Goal: Information Seeking & Learning: Learn about a topic

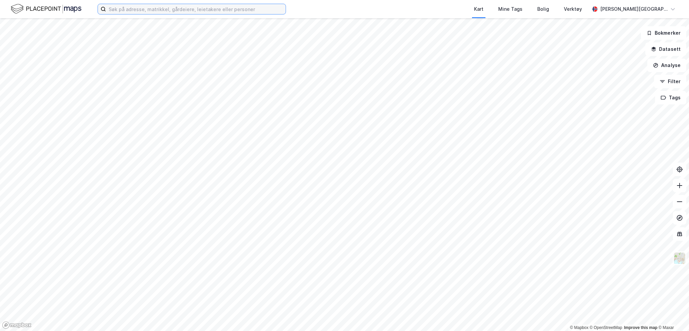
click at [153, 11] on input at bounding box center [196, 9] width 180 height 10
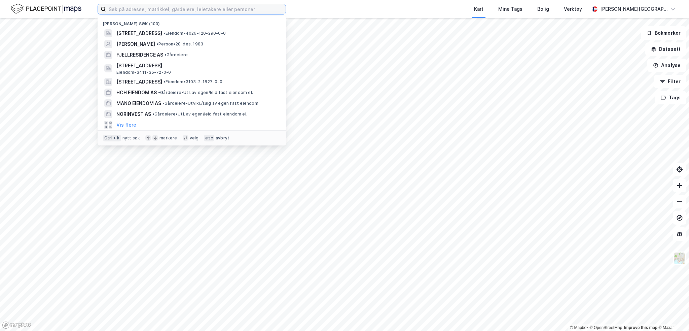
paste input "Cecilie Røhnebæk"
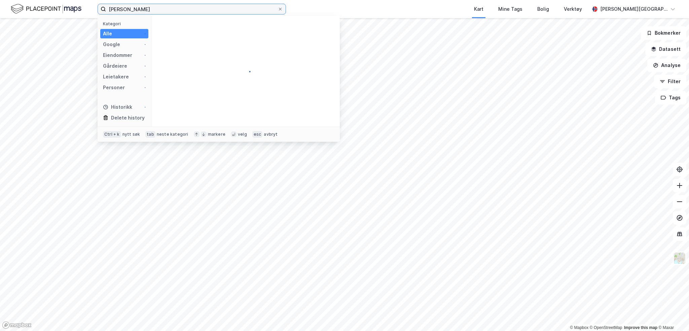
type input "Cecilie Røhnebæk"
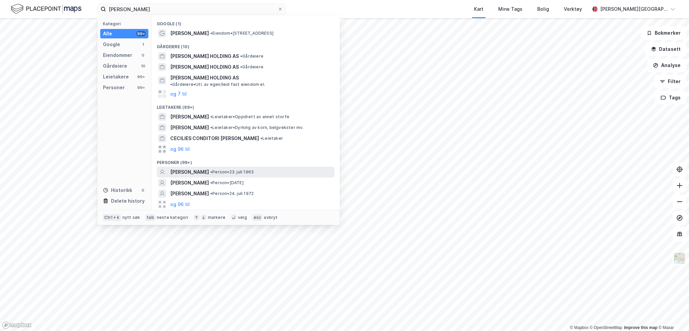
click at [209, 168] on span "[PERSON_NAME]" at bounding box center [189, 172] width 39 height 8
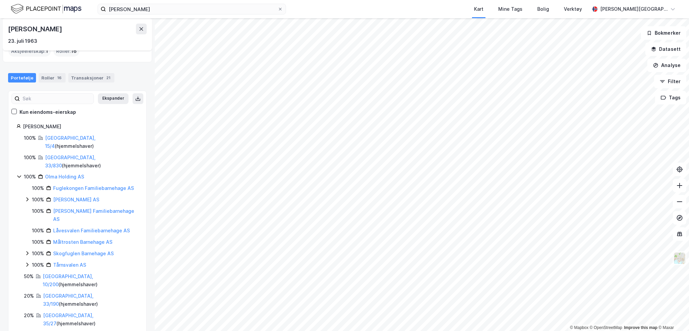
scroll to position [36, 0]
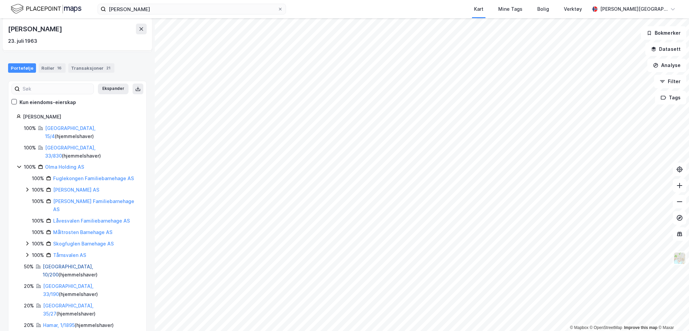
click at [58, 263] on link "[GEOGRAPHIC_DATA], 10/200" at bounding box center [68, 270] width 50 height 14
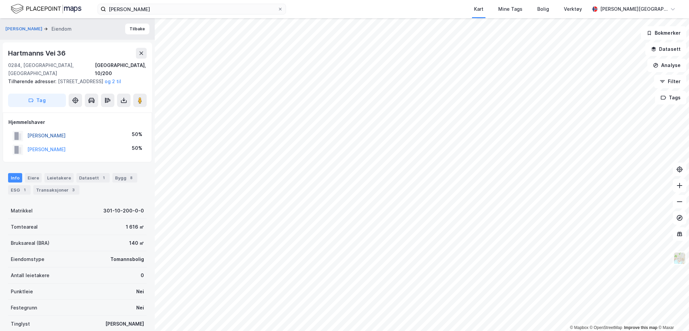
click at [0, 0] on button "[PERSON_NAME]" at bounding box center [0, 0] width 0 height 0
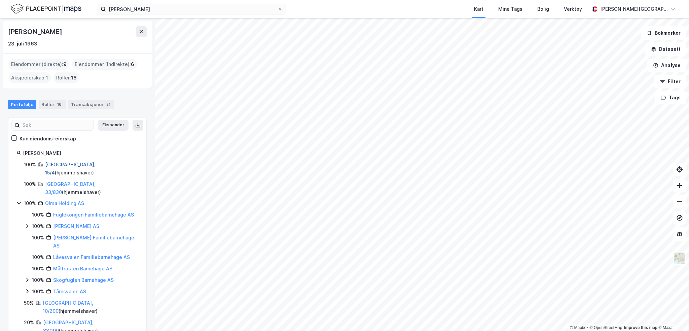
click at [52, 164] on link "[GEOGRAPHIC_DATA], 15/4" at bounding box center [70, 168] width 50 height 14
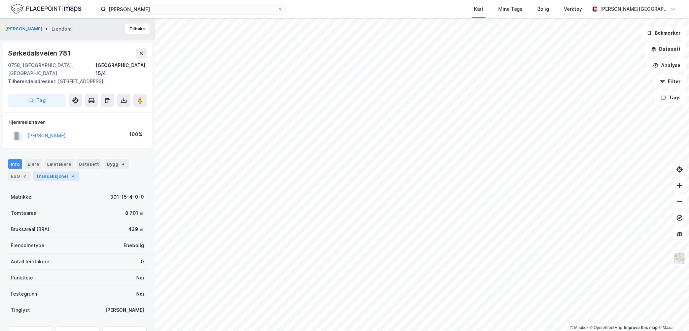
click at [48, 171] on div "Transaksjoner 4" at bounding box center [56, 175] width 46 height 9
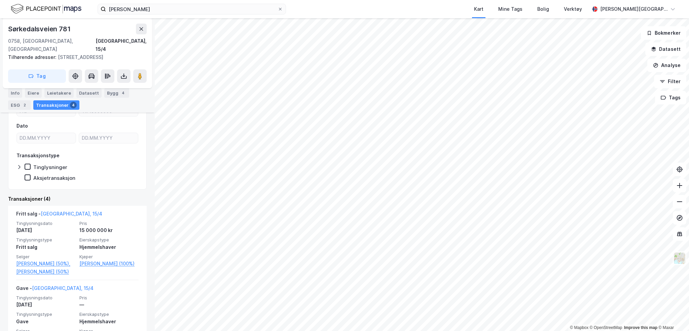
scroll to position [101, 0]
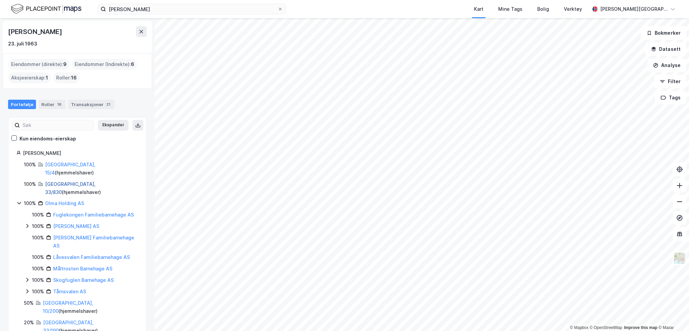
click at [70, 181] on link "[GEOGRAPHIC_DATA], 33/830" at bounding box center [70, 188] width 50 height 14
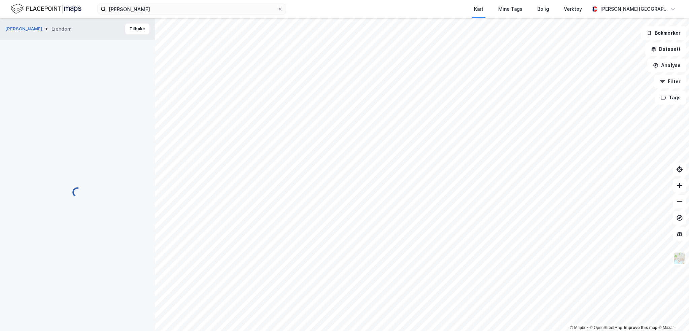
scroll to position [22, 0]
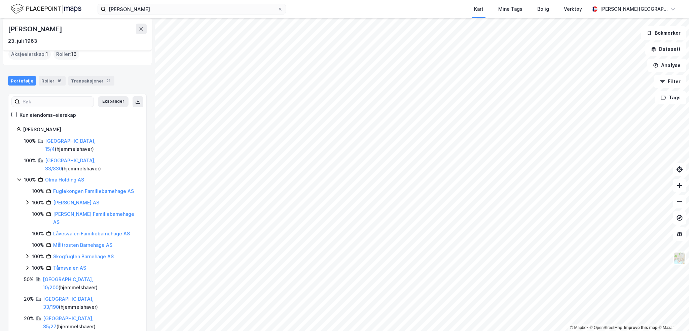
scroll to position [36, 0]
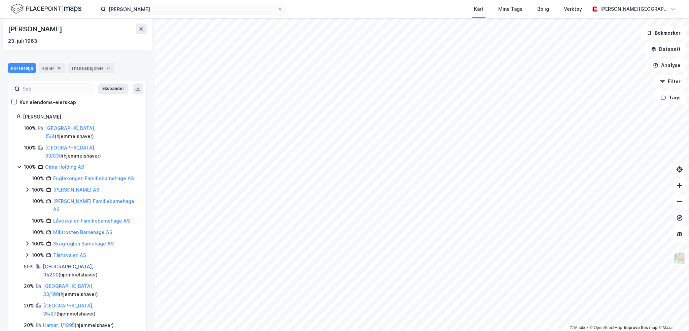
click at [57, 263] on link "[GEOGRAPHIC_DATA], 10/200" at bounding box center [68, 270] width 50 height 14
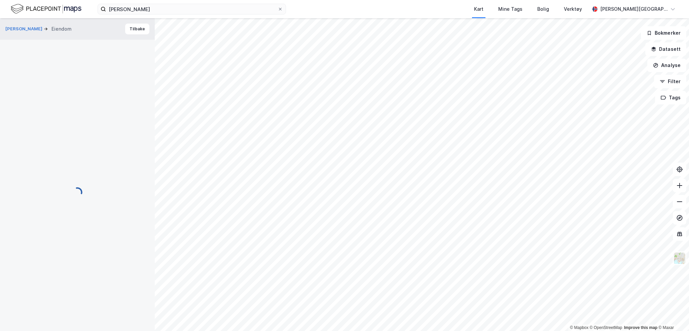
scroll to position [22, 0]
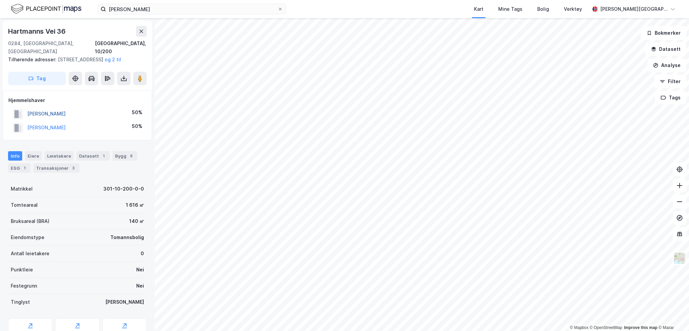
click at [0, 0] on button "[PERSON_NAME]" at bounding box center [0, 0] width 0 height 0
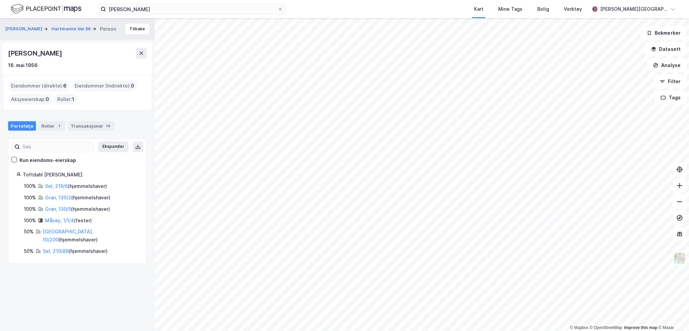
click at [78, 116] on div "Portefølje Roller 1 Transaksjoner 14" at bounding box center [77, 123] width 155 height 20
click at [82, 128] on div "Transaksjoner 14" at bounding box center [91, 125] width 46 height 9
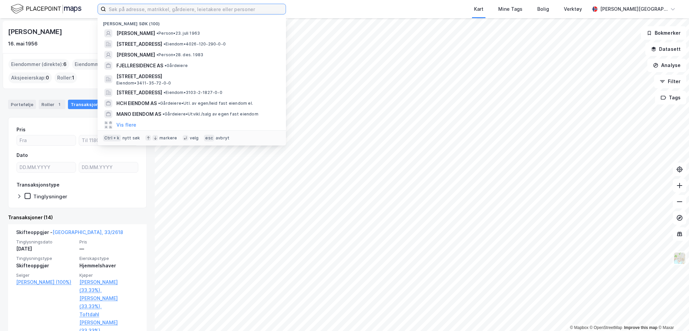
click at [122, 9] on input at bounding box center [196, 9] width 180 height 10
click at [136, 34] on span "[PERSON_NAME]" at bounding box center [135, 33] width 39 height 8
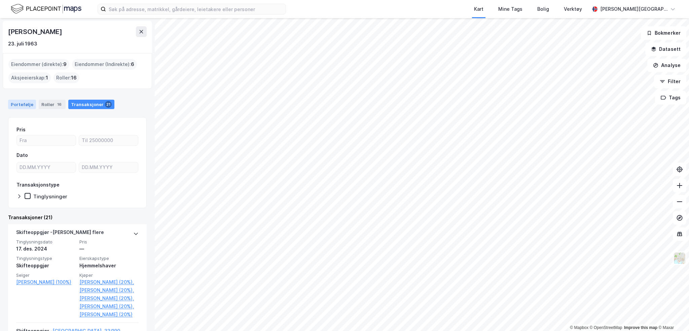
click at [28, 100] on div "Portefølje" at bounding box center [22, 104] width 28 height 9
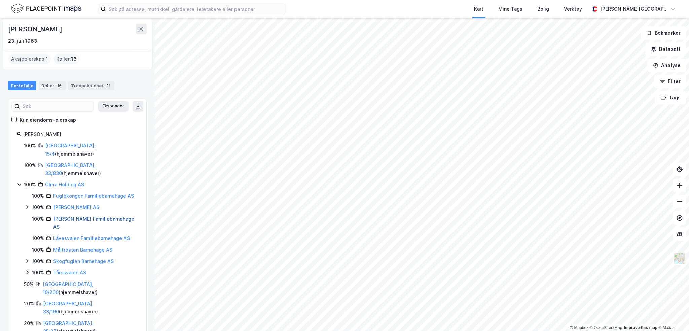
scroll to position [36, 0]
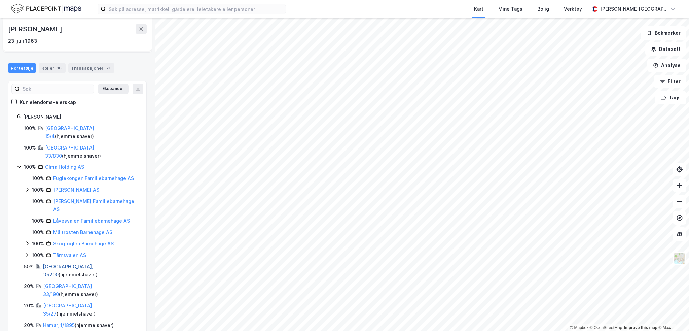
click at [63, 263] on link "[GEOGRAPHIC_DATA], 10/200" at bounding box center [68, 270] width 50 height 14
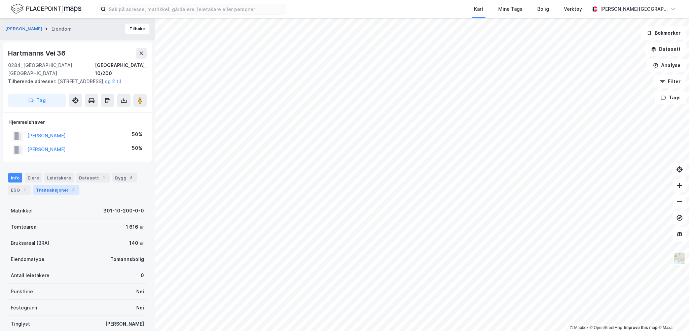
click at [51, 188] on div "Transaksjoner 3" at bounding box center [56, 189] width 46 height 9
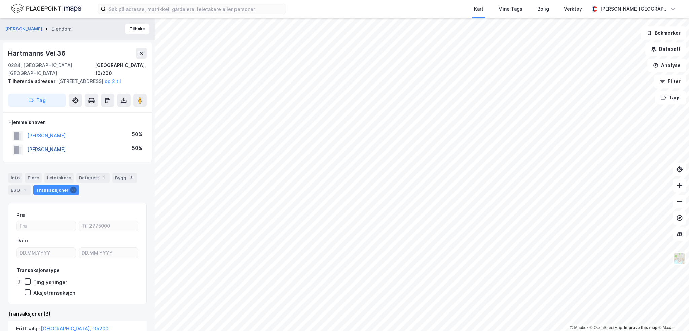
click at [0, 0] on button "[PERSON_NAME]" at bounding box center [0, 0] width 0 height 0
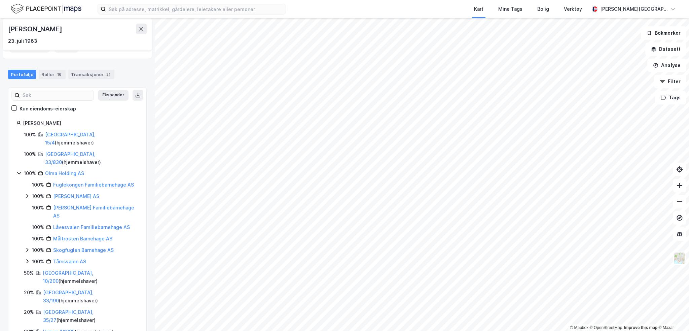
scroll to position [36, 0]
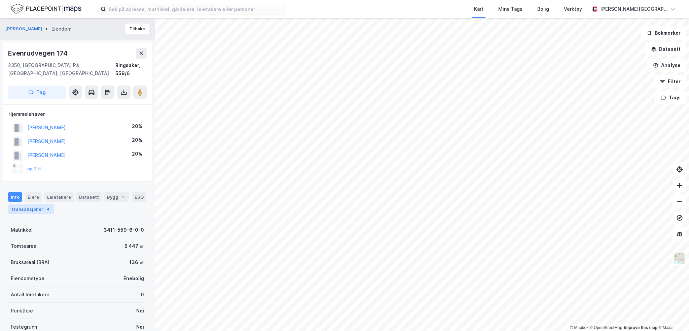
scroll to position [1, 0]
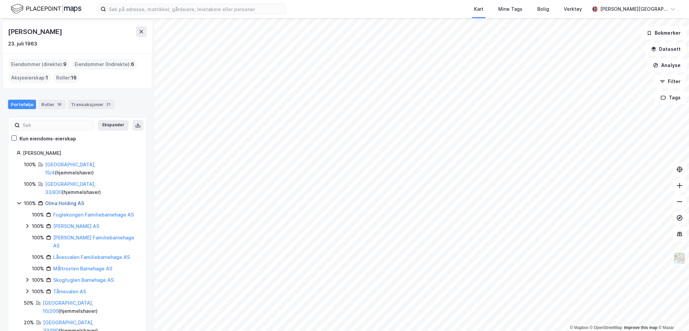
click at [68, 200] on link "Olma Holding AS" at bounding box center [64, 203] width 39 height 6
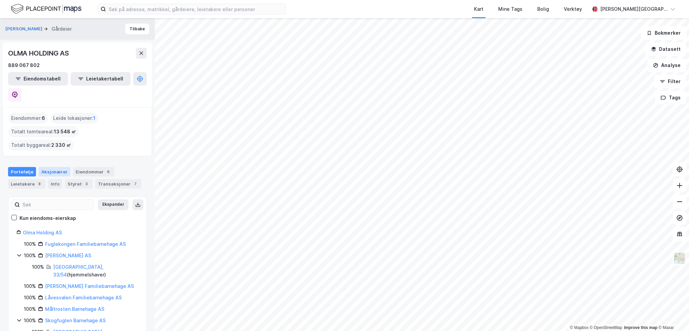
click at [51, 167] on div "Aksjonærer" at bounding box center [55, 171] width 32 height 9
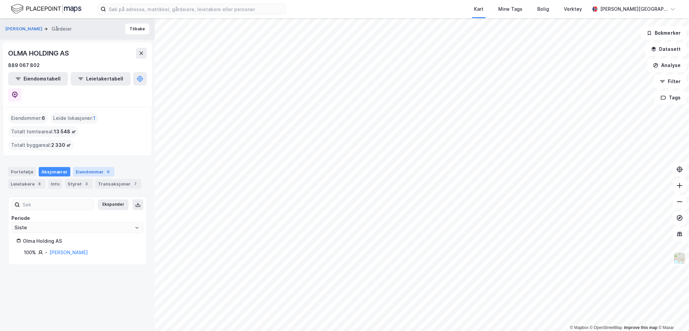
click at [77, 167] on div "Eiendommer 6" at bounding box center [93, 171] width 41 height 9
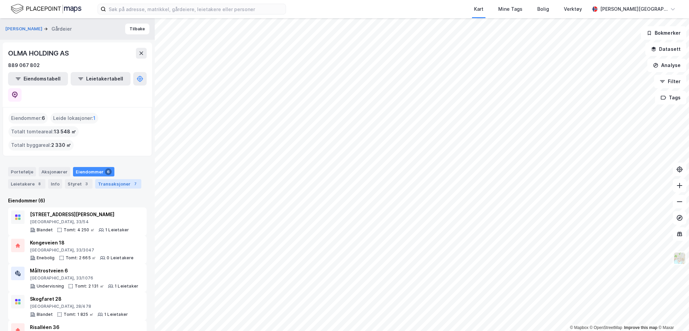
click at [100, 179] on div "Transaksjoner 7" at bounding box center [118, 183] width 46 height 9
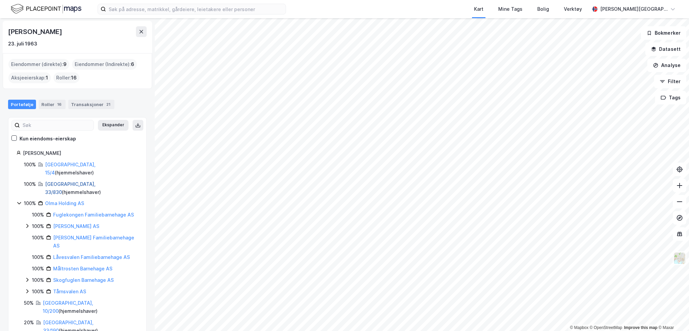
click at [59, 181] on link "[GEOGRAPHIC_DATA], 33/830" at bounding box center [70, 188] width 50 height 14
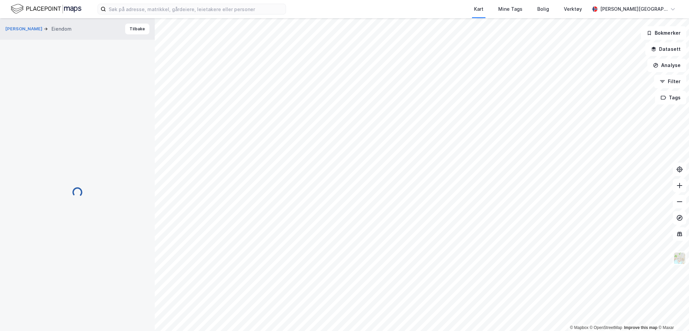
scroll to position [1, 0]
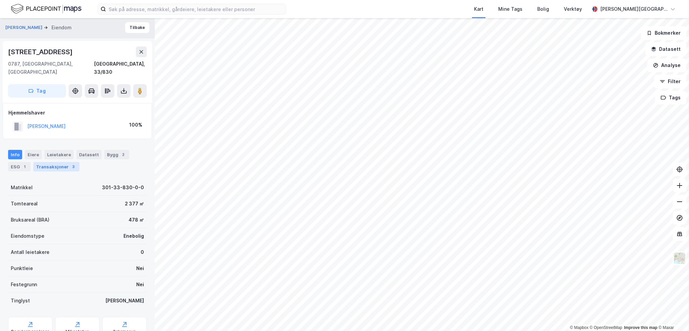
click at [52, 162] on div "Transaksjoner 3" at bounding box center [56, 166] width 46 height 9
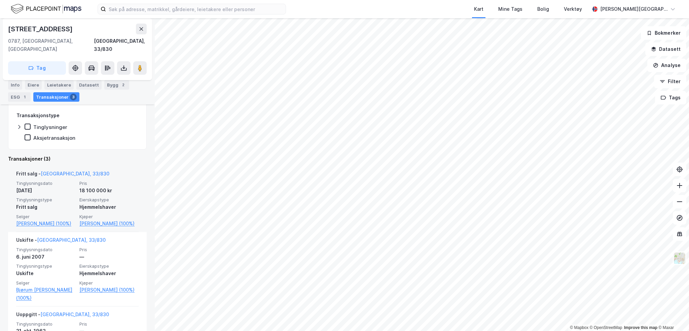
scroll to position [134, 0]
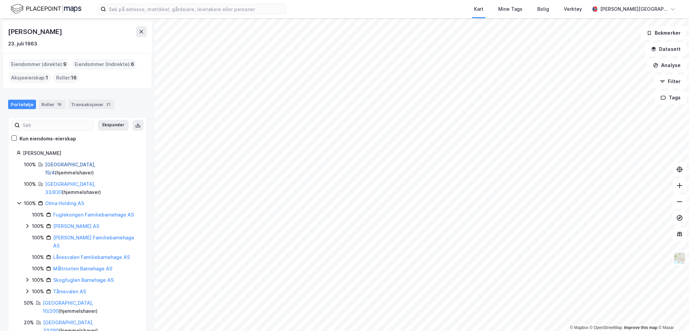
click at [56, 164] on link "[GEOGRAPHIC_DATA], 15/4" at bounding box center [70, 168] width 50 height 14
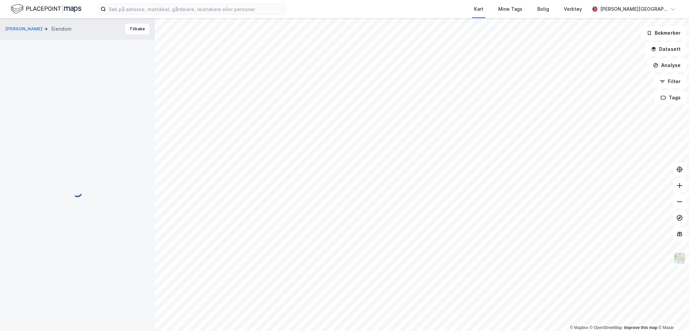
scroll to position [30, 0]
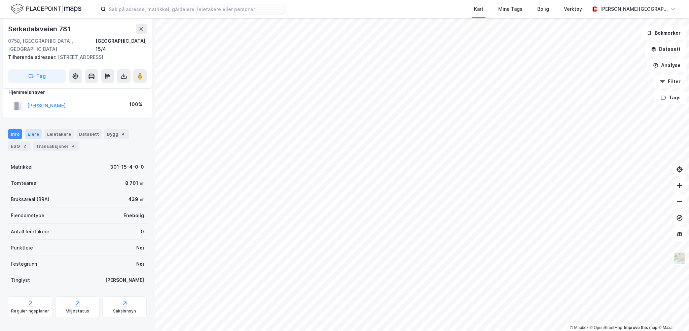
click at [36, 129] on div "Eiere" at bounding box center [33, 133] width 17 height 9
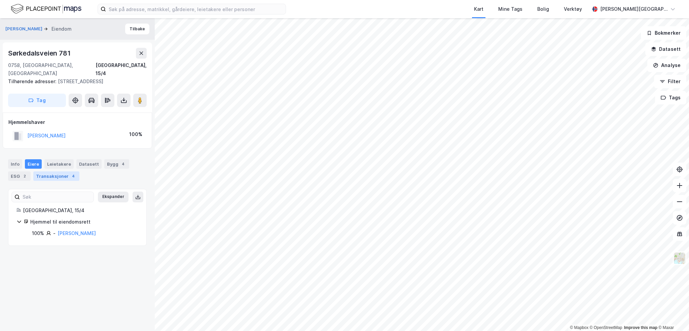
click at [55, 171] on div "Transaksjoner 4" at bounding box center [56, 175] width 46 height 9
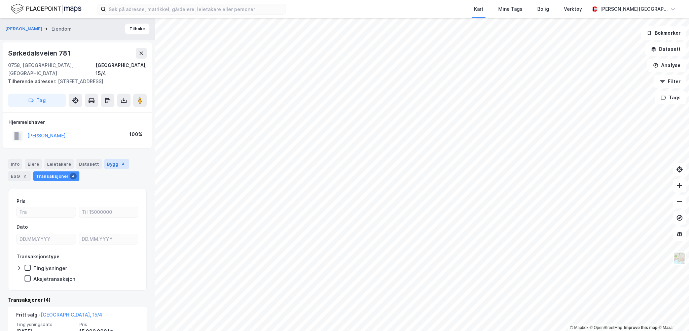
click at [106, 159] on div "Bygg 4" at bounding box center [116, 163] width 25 height 9
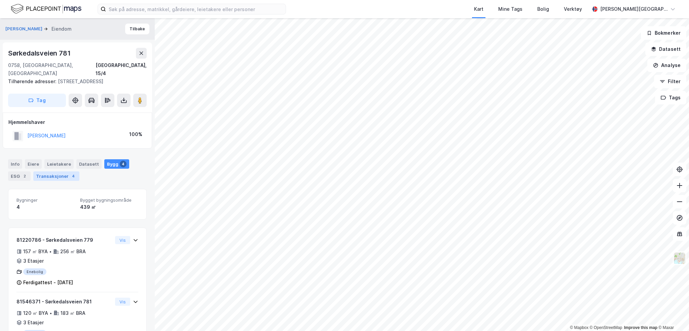
click at [48, 171] on div "Transaksjoner 4" at bounding box center [56, 175] width 46 height 9
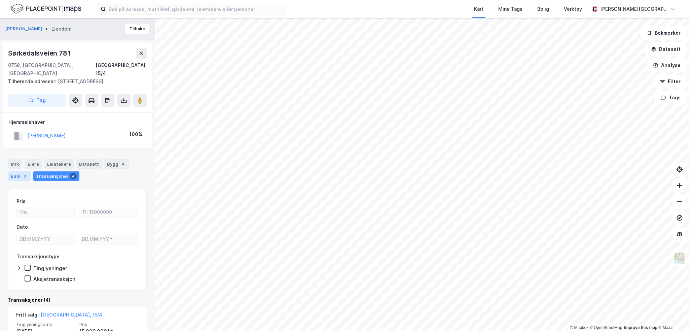
click at [18, 171] on div "ESG 2" at bounding box center [19, 175] width 23 height 9
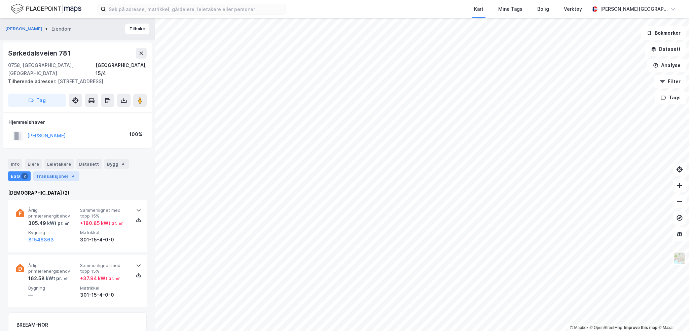
click at [48, 172] on div "Transaksjoner 4" at bounding box center [56, 175] width 46 height 9
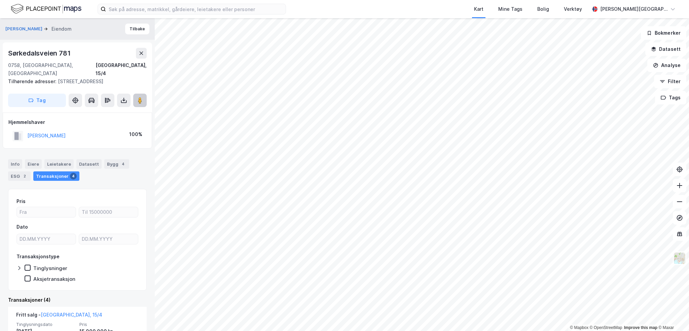
click at [144, 93] on button at bounding box center [139, 99] width 13 height 13
click at [43, 28] on button "[PERSON_NAME]" at bounding box center [24, 29] width 38 height 7
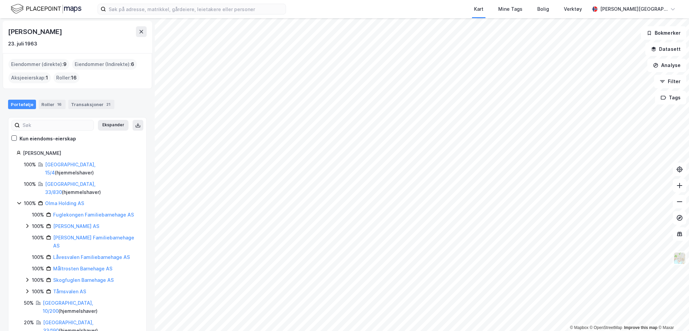
click at [64, 180] on div "[GEOGRAPHIC_DATA], 33/830 ( hjemmelshaver )" at bounding box center [91, 188] width 93 height 16
click at [67, 181] on link "[GEOGRAPHIC_DATA], 33/830" at bounding box center [70, 188] width 50 height 14
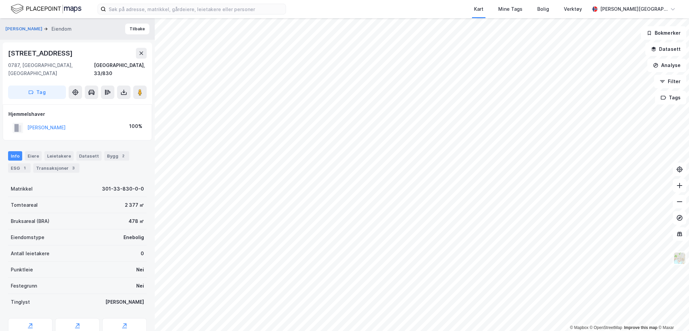
scroll to position [0, 0]
click at [142, 88] on image at bounding box center [140, 91] width 4 height 7
